Goal: Information Seeking & Learning: Learn about a topic

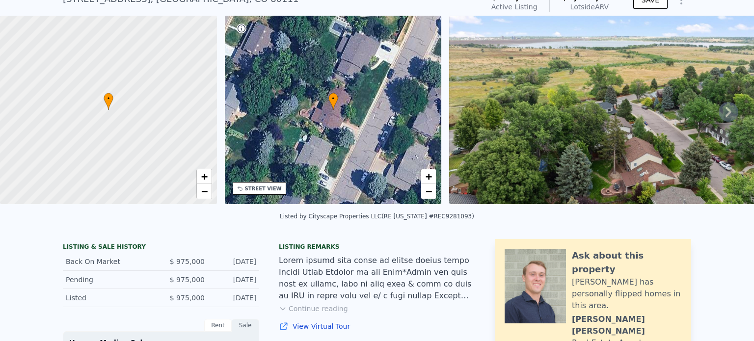
scroll to position [47, 0]
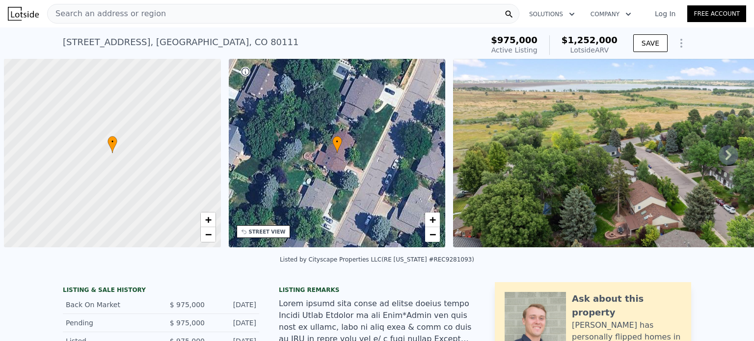
scroll to position [0, 4]
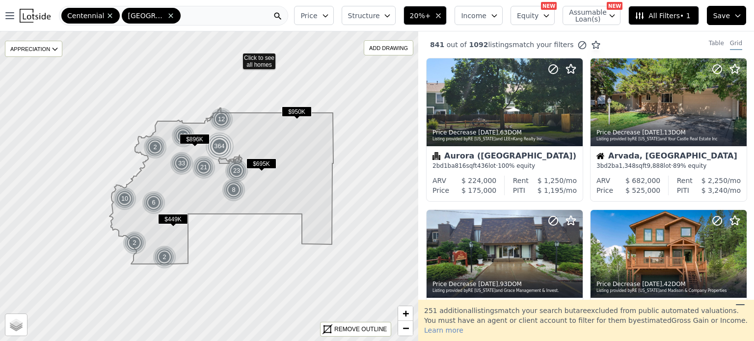
scroll to position [718, 0]
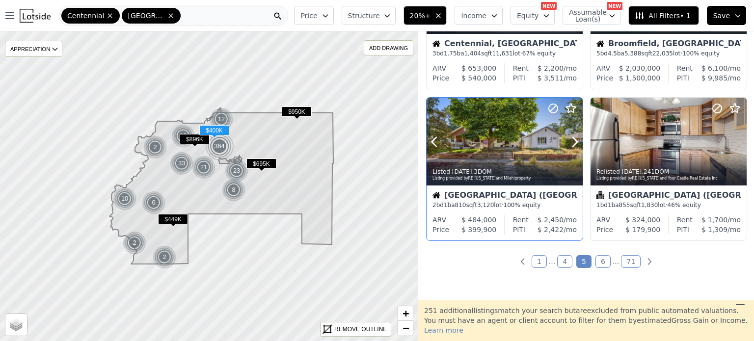
drag, startPoint x: 483, startPoint y: 125, endPoint x: 450, endPoint y: 147, distance: 39.7
click at [450, 147] on button at bounding box center [445, 142] width 39 height 88
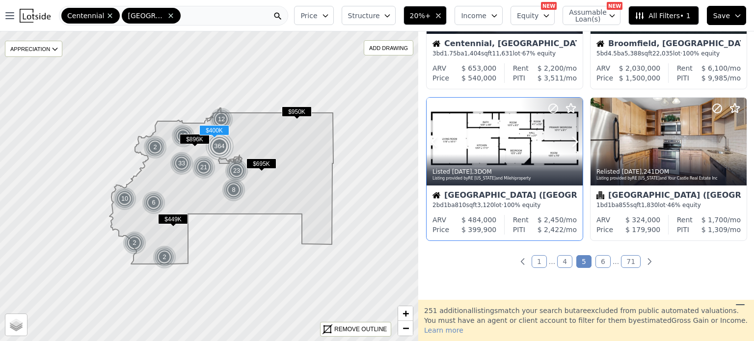
click at [450, 147] on button at bounding box center [445, 142] width 39 height 88
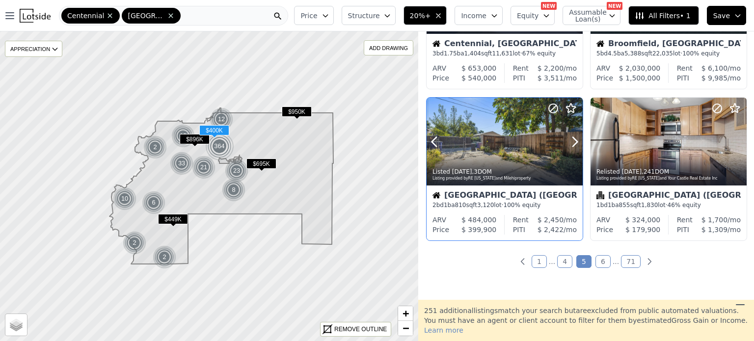
click at [495, 145] on div at bounding box center [504, 142] width 156 height 88
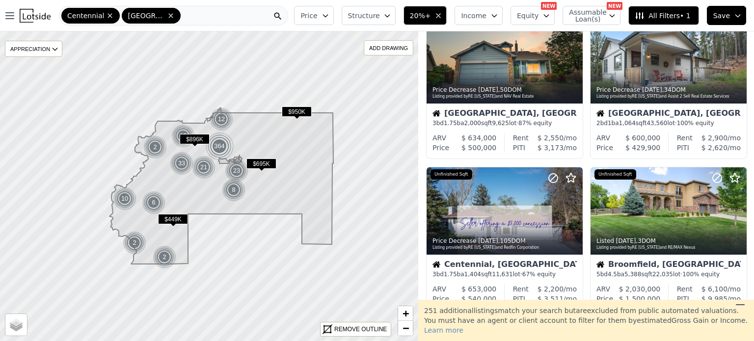
scroll to position [495, 0]
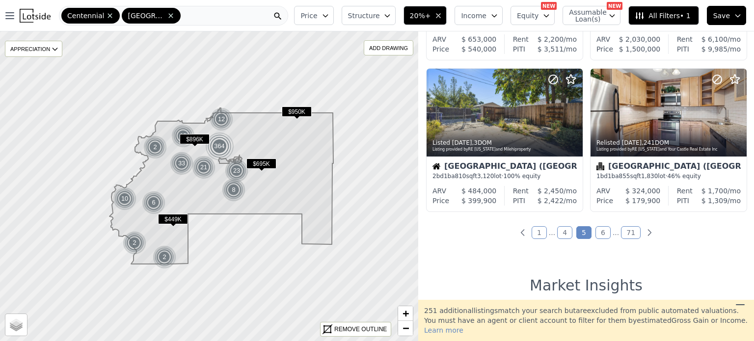
click at [601, 237] on link "6" at bounding box center [602, 232] width 15 height 13
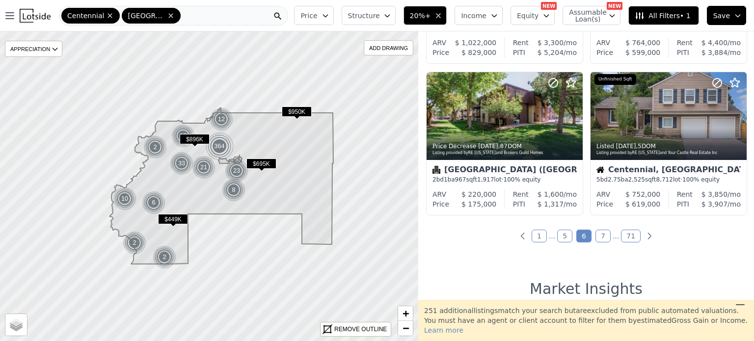
scroll to position [739, 0]
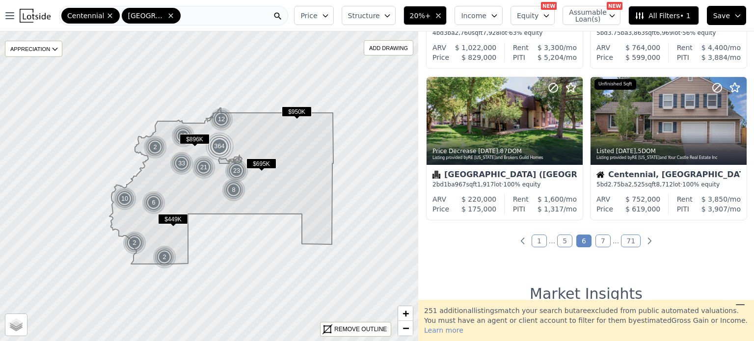
click at [672, 269] on div "841 out of 1092 listings match your filters Table Grid Price Decrease 4d ago , …" at bounding box center [586, 165] width 336 height 268
click at [600, 239] on link "7" at bounding box center [602, 241] width 15 height 13
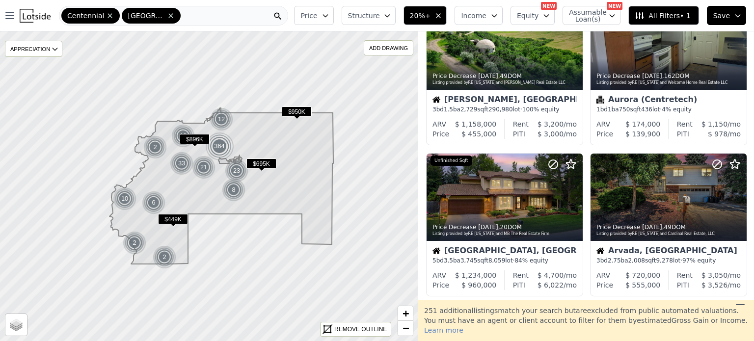
scroll to position [514, 0]
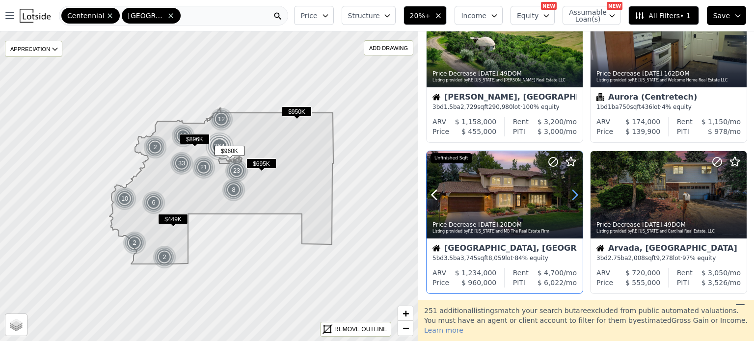
click at [568, 200] on icon at bounding box center [575, 195] width 16 height 16
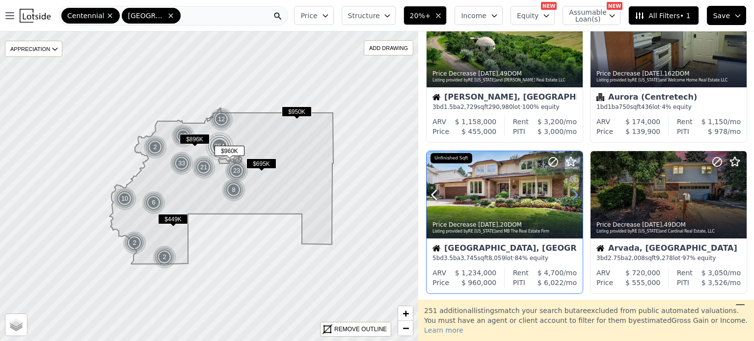
click at [568, 200] on icon at bounding box center [575, 195] width 16 height 16
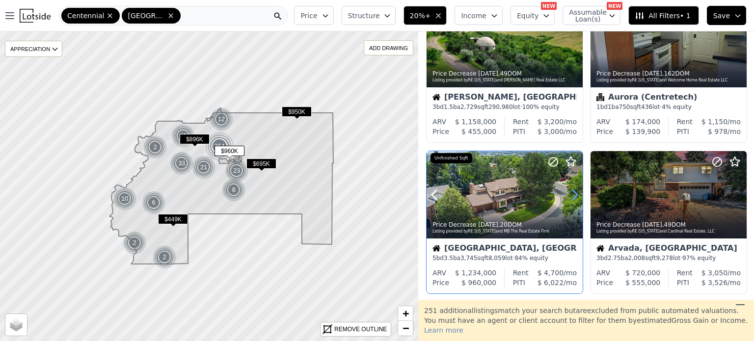
click at [568, 200] on icon at bounding box center [575, 195] width 16 height 16
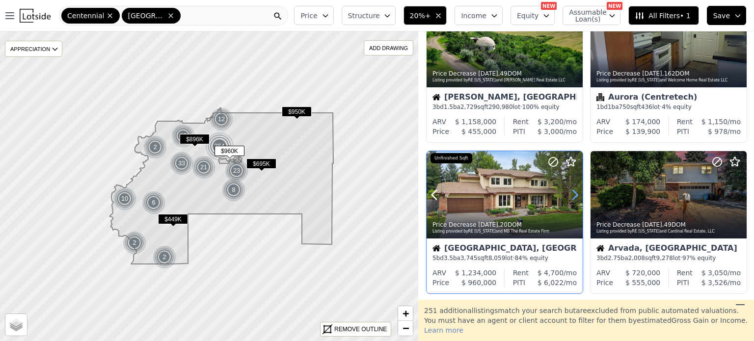
click at [568, 200] on icon at bounding box center [575, 195] width 16 height 16
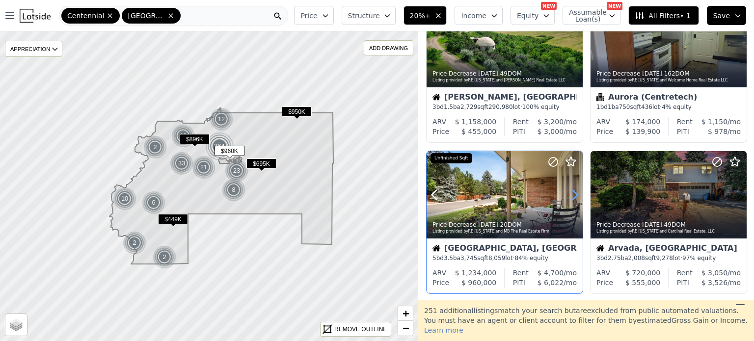
click at [568, 200] on icon at bounding box center [575, 195] width 16 height 16
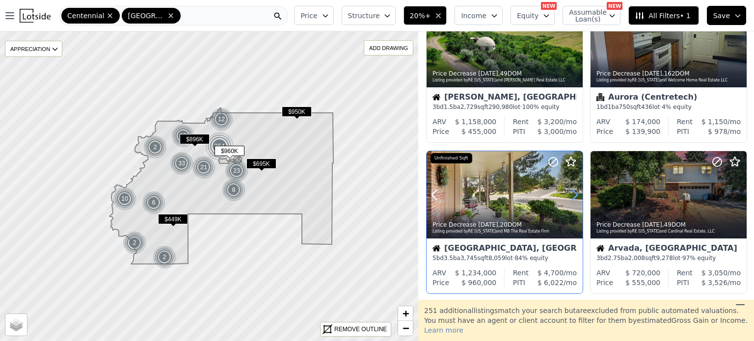
click at [568, 200] on icon at bounding box center [575, 195] width 16 height 16
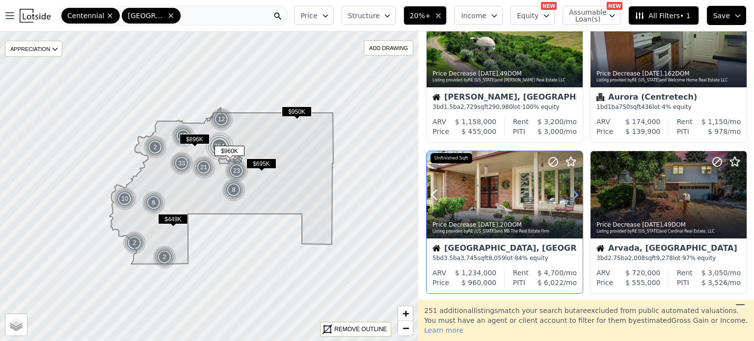
click at [568, 200] on icon at bounding box center [575, 195] width 16 height 16
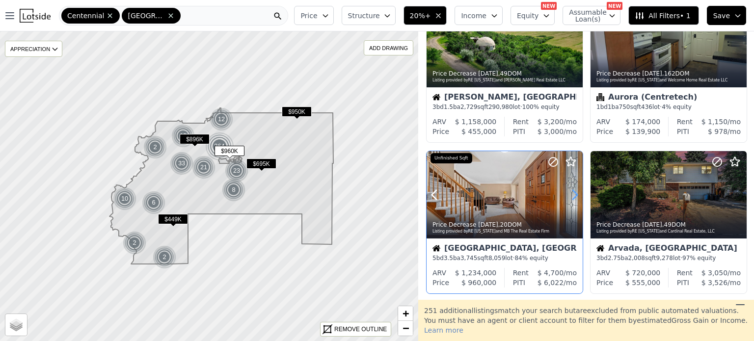
click at [568, 200] on icon at bounding box center [575, 195] width 16 height 16
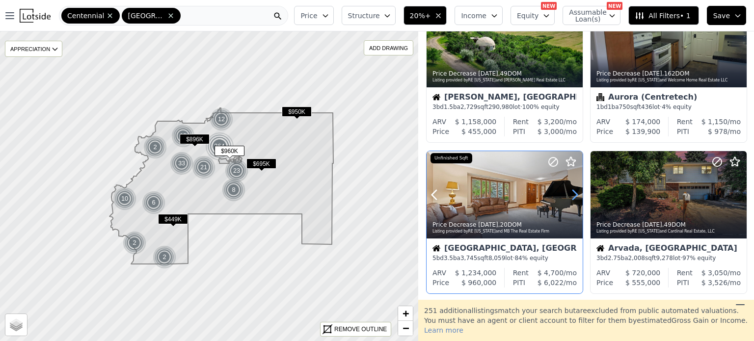
click at [568, 200] on icon at bounding box center [575, 195] width 16 height 16
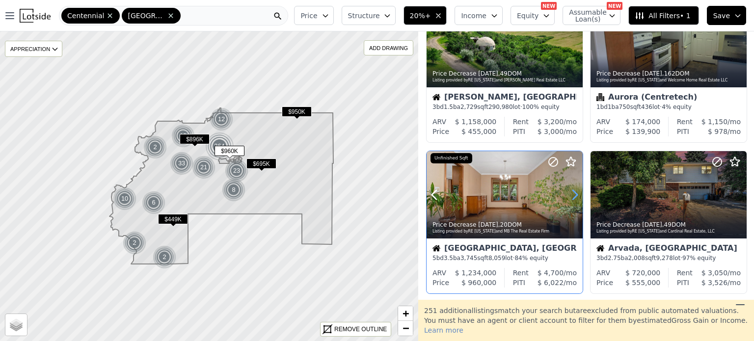
click at [568, 200] on icon at bounding box center [575, 195] width 16 height 16
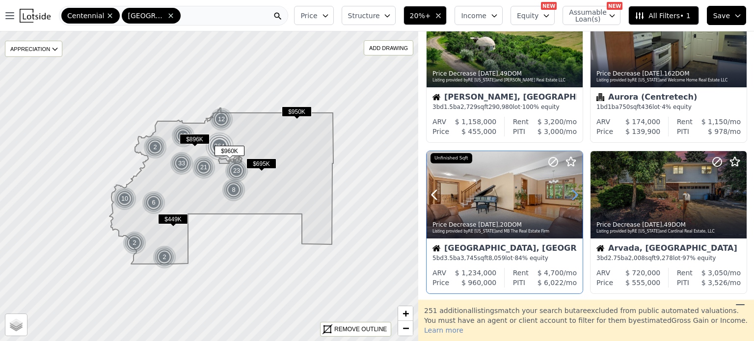
click at [568, 200] on icon at bounding box center [575, 195] width 16 height 16
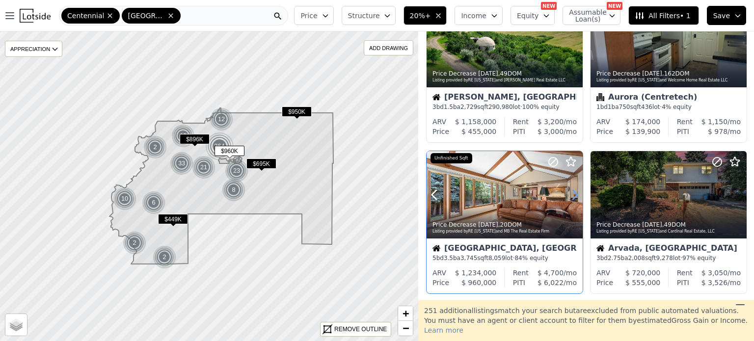
click at [568, 200] on icon at bounding box center [575, 195] width 16 height 16
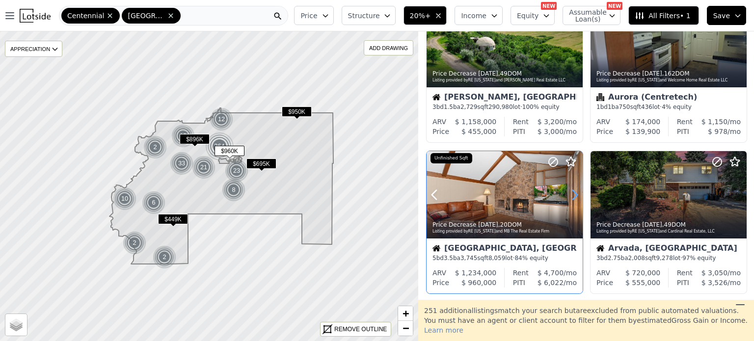
click at [568, 200] on icon at bounding box center [575, 195] width 16 height 16
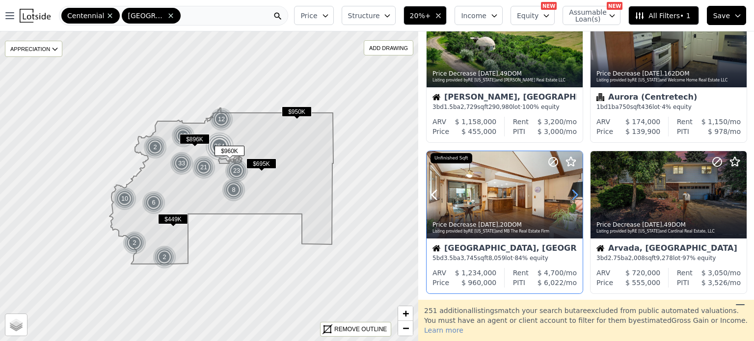
click at [568, 200] on icon at bounding box center [575, 195] width 16 height 16
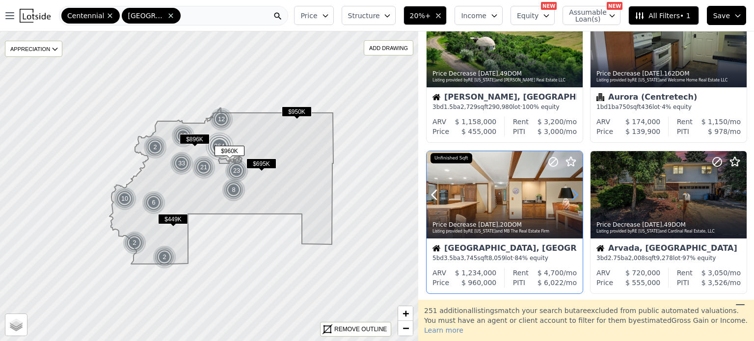
click at [568, 200] on icon at bounding box center [575, 195] width 16 height 16
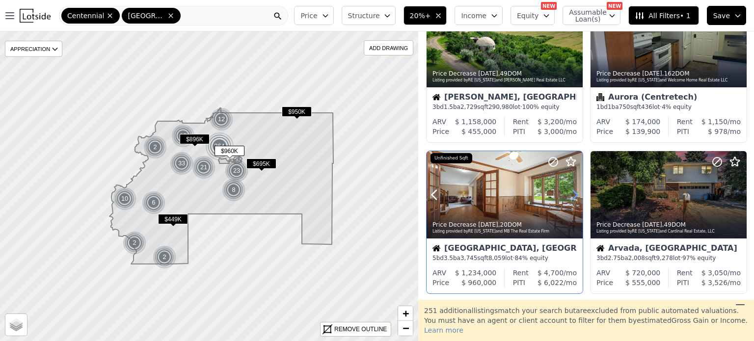
click at [568, 200] on icon at bounding box center [575, 195] width 16 height 16
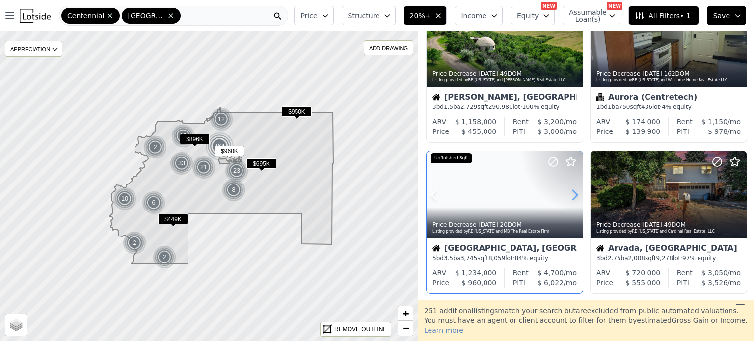
click at [568, 200] on icon at bounding box center [575, 195] width 16 height 16
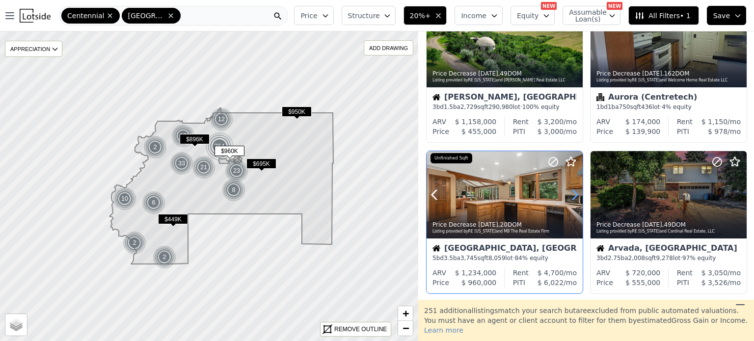
click at [568, 200] on icon at bounding box center [575, 195] width 16 height 16
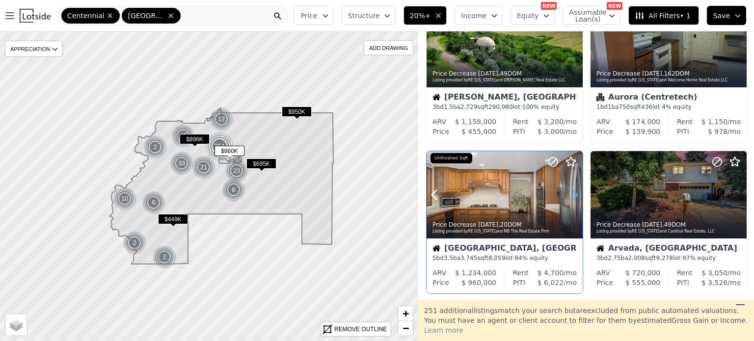
click at [568, 200] on icon at bounding box center [575, 195] width 16 height 16
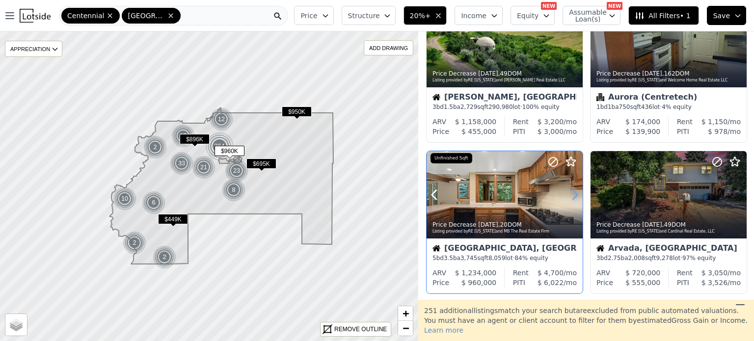
click at [568, 200] on icon at bounding box center [575, 195] width 16 height 16
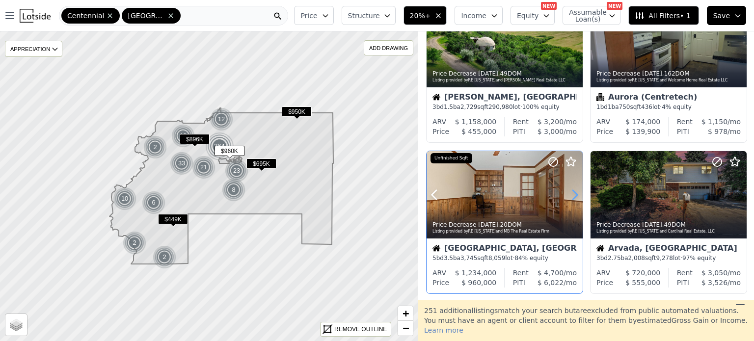
click at [568, 200] on icon at bounding box center [575, 195] width 16 height 16
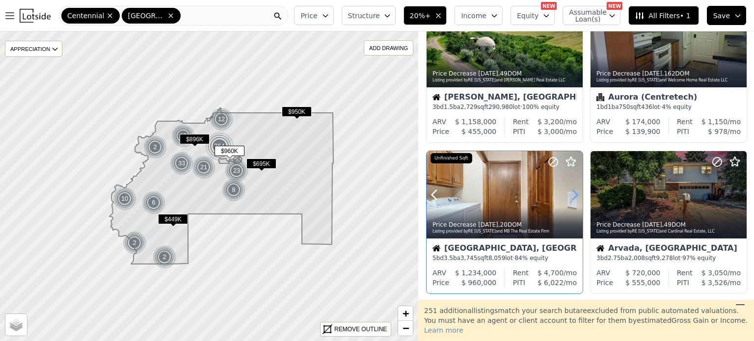
click at [568, 200] on icon at bounding box center [575, 195] width 16 height 16
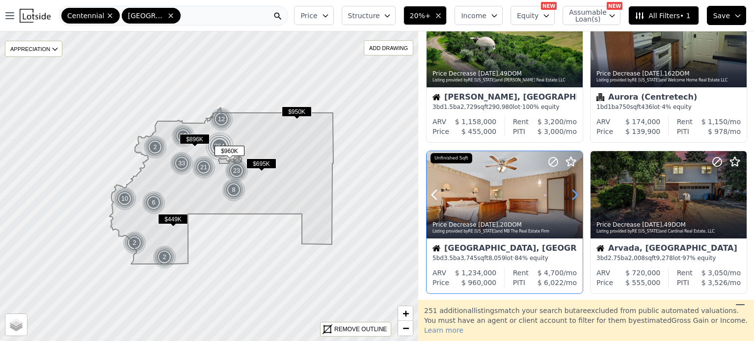
click at [568, 200] on icon at bounding box center [575, 195] width 16 height 16
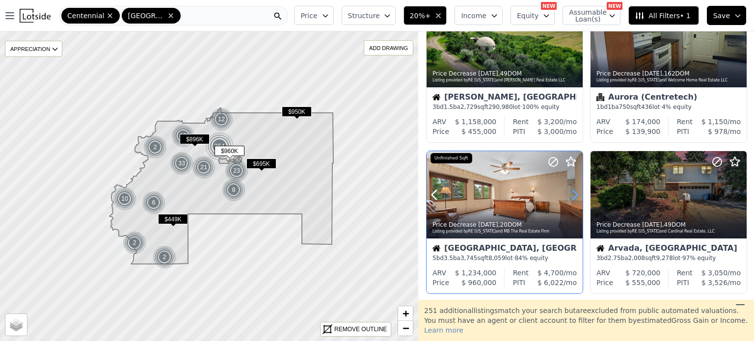
click at [568, 200] on icon at bounding box center [575, 195] width 16 height 16
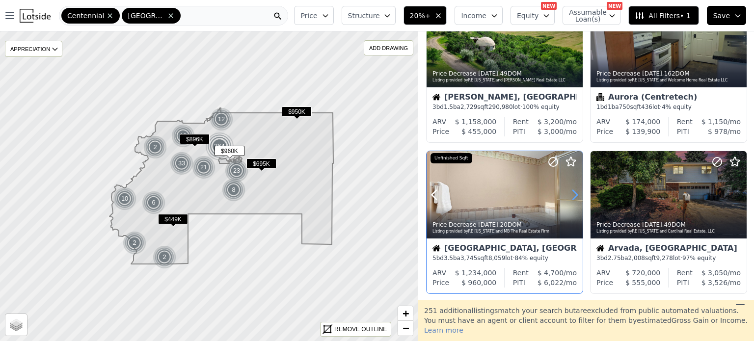
click at [568, 200] on icon at bounding box center [575, 195] width 16 height 16
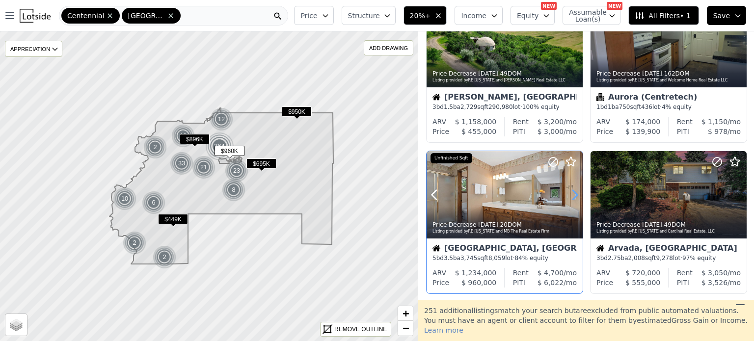
click at [568, 200] on icon at bounding box center [575, 195] width 16 height 16
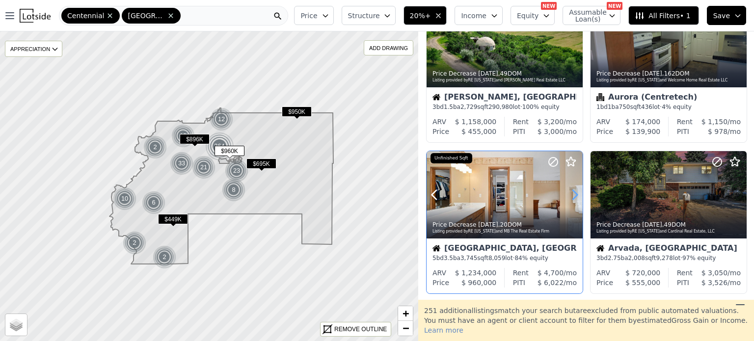
click at [568, 200] on icon at bounding box center [575, 195] width 16 height 16
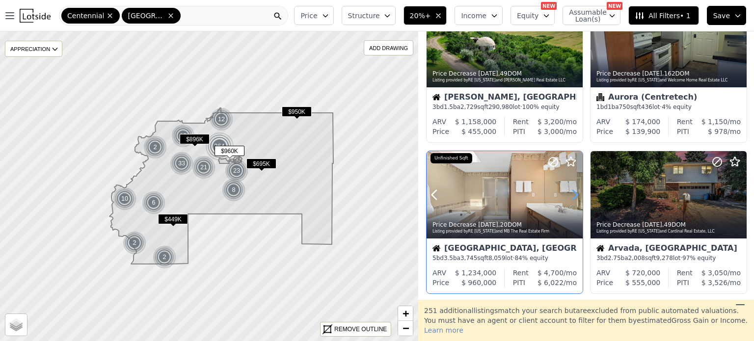
click at [568, 200] on icon at bounding box center [575, 195] width 16 height 16
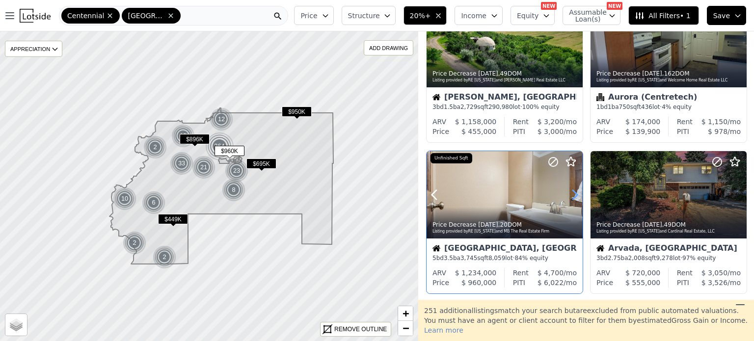
click at [568, 200] on icon at bounding box center [575, 195] width 16 height 16
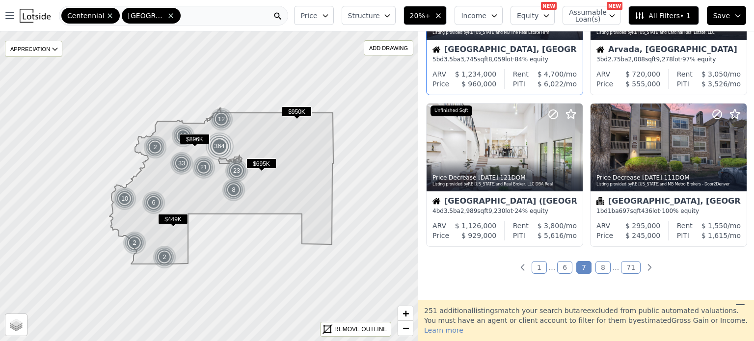
scroll to position [718, 0]
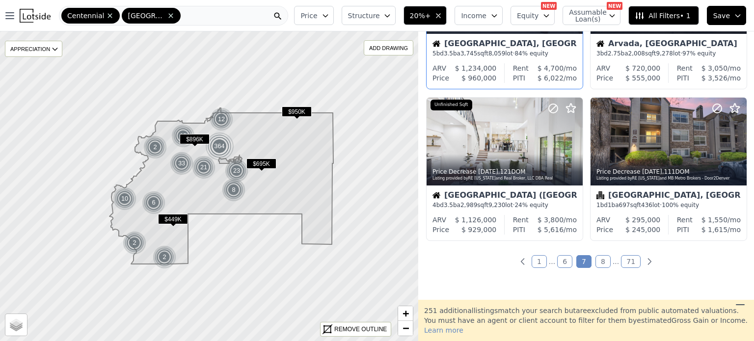
click at [597, 263] on link "8" at bounding box center [602, 261] width 15 height 13
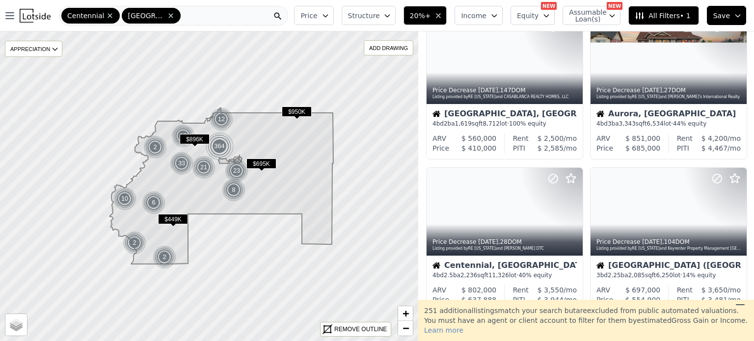
scroll to position [419, 0]
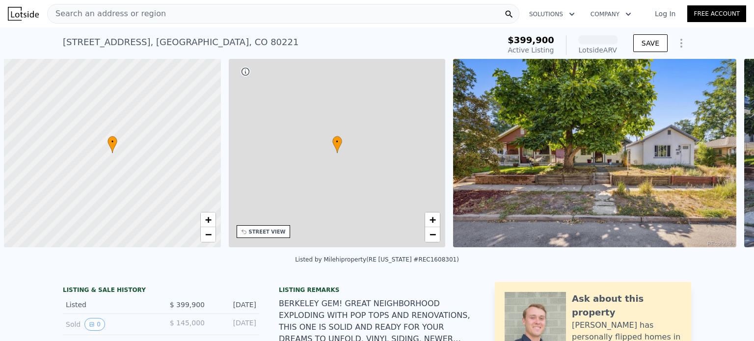
scroll to position [0, 4]
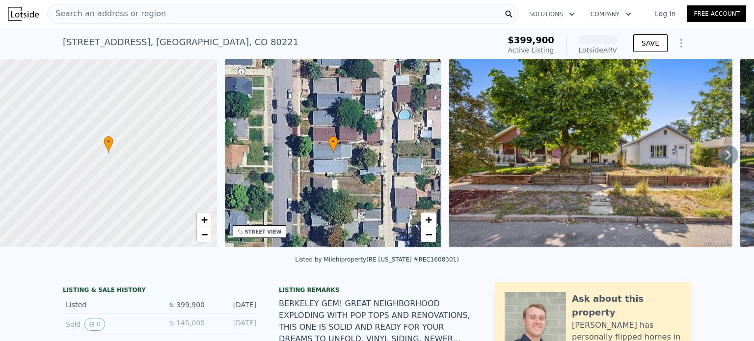
click at [128, 15] on span "Search an address or region" at bounding box center [107, 14] width 118 height 12
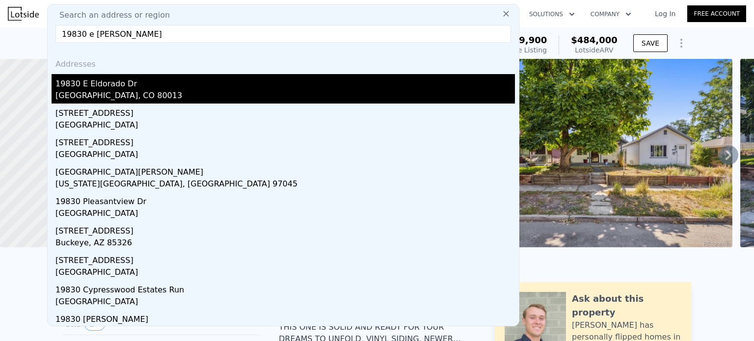
type input "19830 e eldo"
click at [90, 83] on div "19830 E Eldorado Dr" at bounding box center [284, 82] width 459 height 16
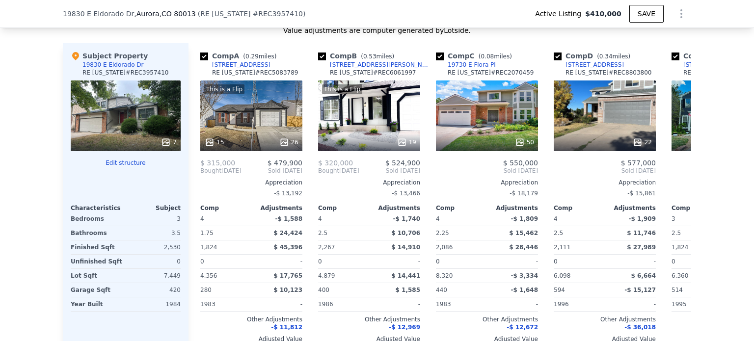
scroll to position [980, 0]
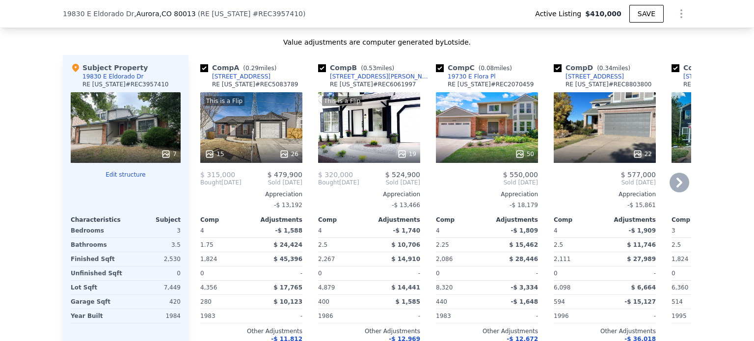
click at [344, 128] on div "This is a Flip 19" at bounding box center [369, 127] width 102 height 71
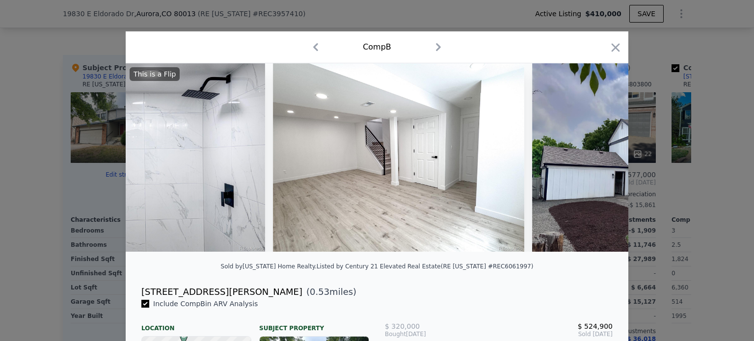
scroll to position [0, 4409]
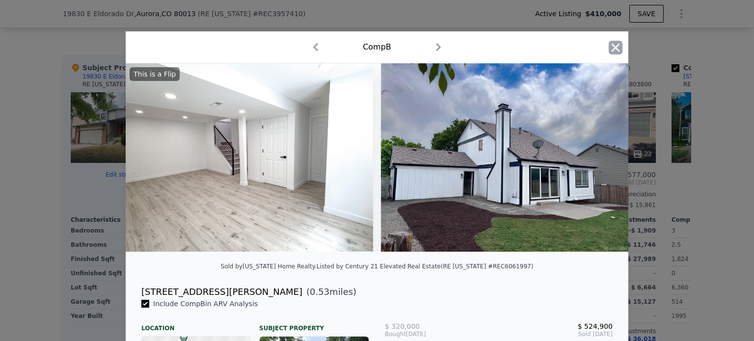
click at [614, 44] on icon "button" at bounding box center [616, 47] width 8 height 8
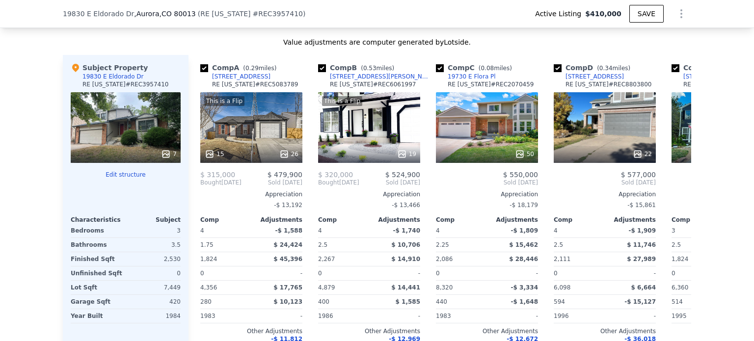
click at [126, 129] on div "7" at bounding box center [126, 127] width 110 height 71
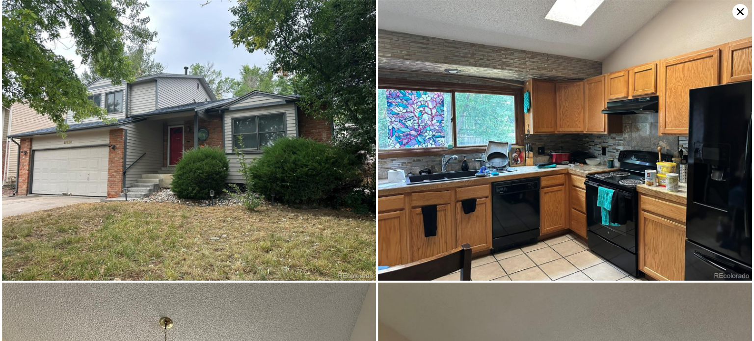
click at [744, 14] on icon at bounding box center [740, 12] width 16 height 16
